Goal: Navigation & Orientation: Understand site structure

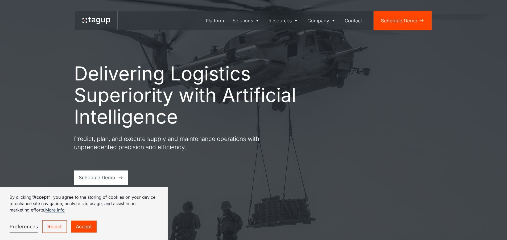
click at [85, 227] on link "Accept" at bounding box center [84, 226] width 26 height 12
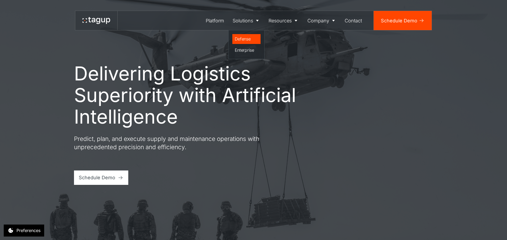
click at [246, 39] on div "Defense" at bounding box center [247, 39] width 24 height 6
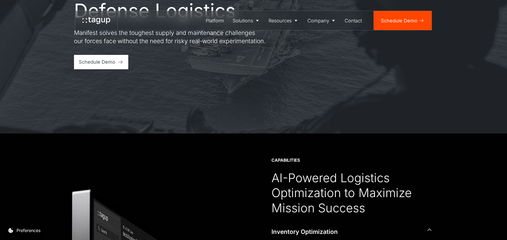
scroll to position [53, 0]
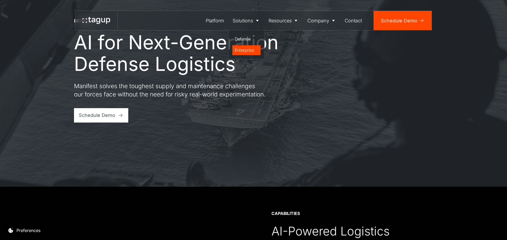
click at [247, 51] on div "Enterprise" at bounding box center [247, 50] width 24 height 6
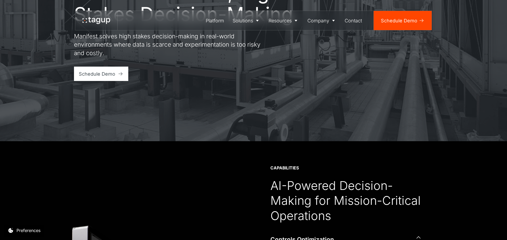
scroll to position [160, 0]
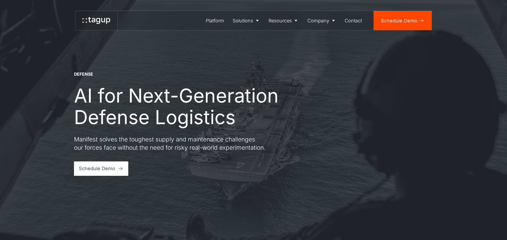
scroll to position [53, 0]
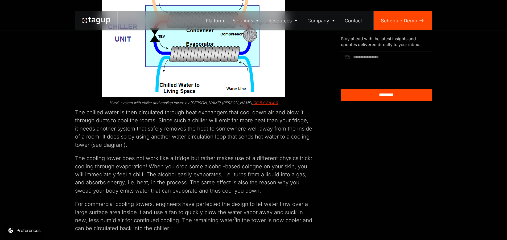
scroll to position [824, 0]
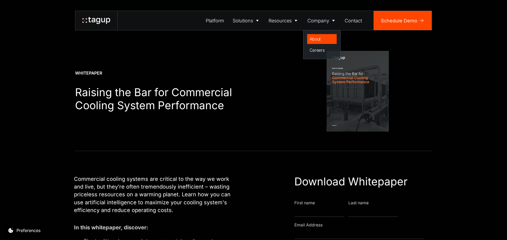
click at [317, 40] on div "About" at bounding box center [321, 39] width 25 height 6
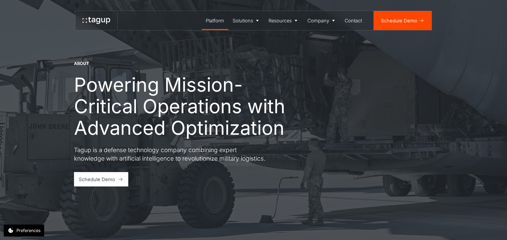
click at [223, 19] on div "Platform" at bounding box center [215, 20] width 18 height 7
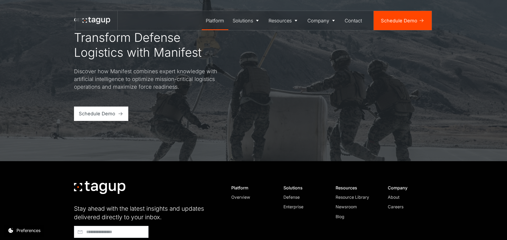
scroll to position [1791, 0]
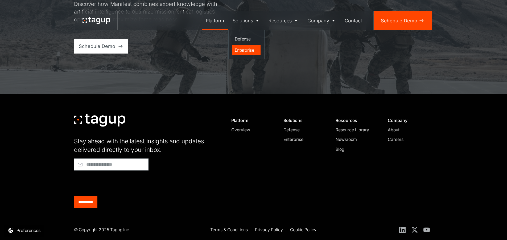
click at [255, 48] on div "Enterprise" at bounding box center [247, 50] width 24 height 6
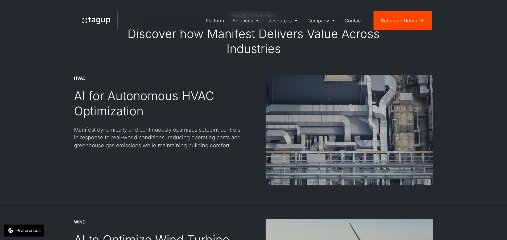
scroll to position [638, 0]
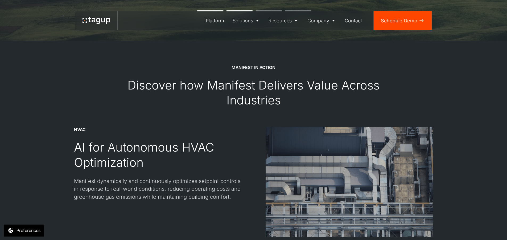
click at [310, 168] on img at bounding box center [349, 182] width 168 height 110
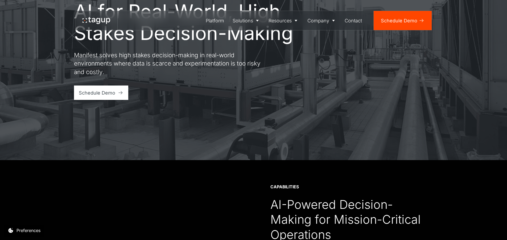
scroll to position [0, 0]
